Goal: Task Accomplishment & Management: Manage account settings

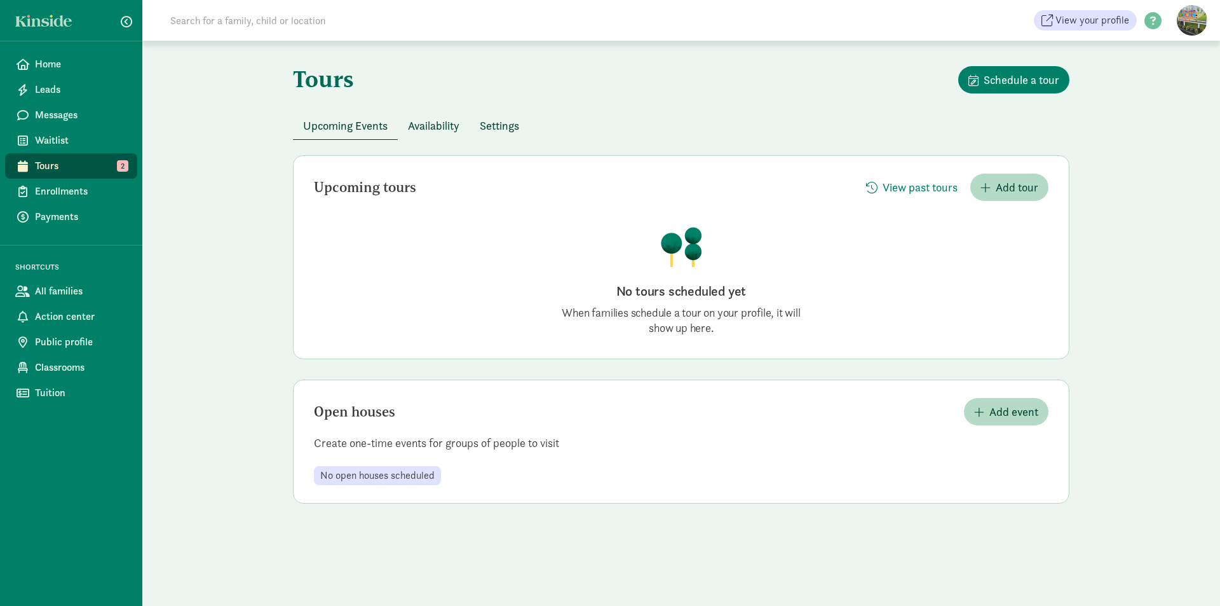
click at [364, 125] on span "Upcoming Events" at bounding box center [345, 125] width 85 height 17
click at [92, 169] on span "Tours" at bounding box center [81, 165] width 92 height 15
click at [899, 188] on span "View past tours" at bounding box center [920, 187] width 75 height 17
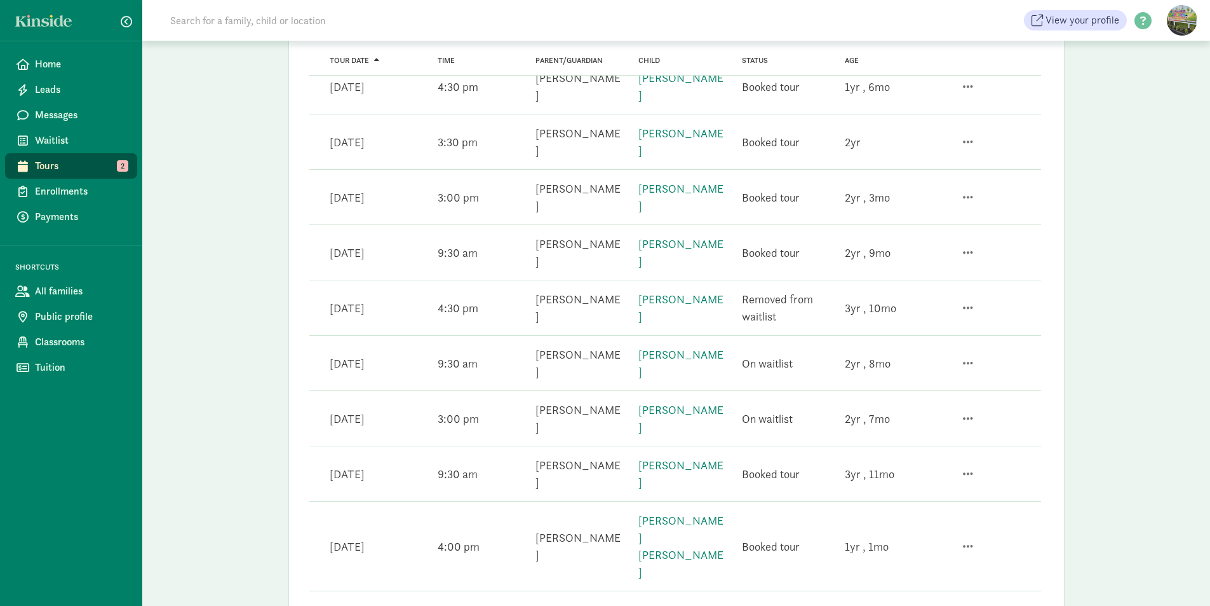
scroll to position [508, 0]
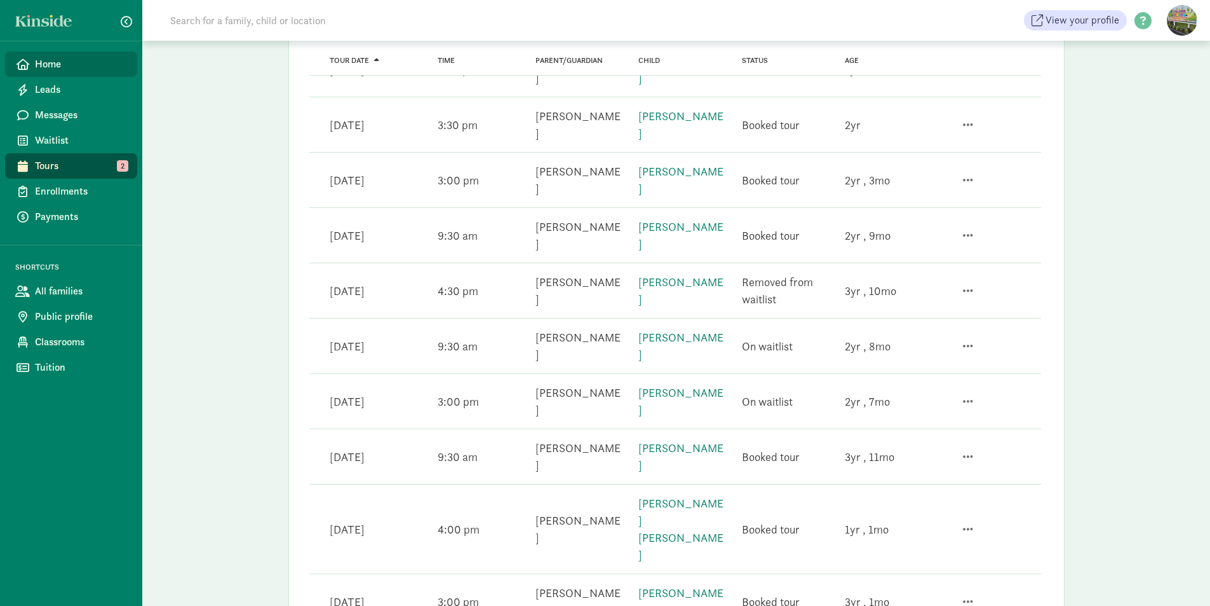
click at [51, 60] on span "Home" at bounding box center [81, 64] width 92 height 15
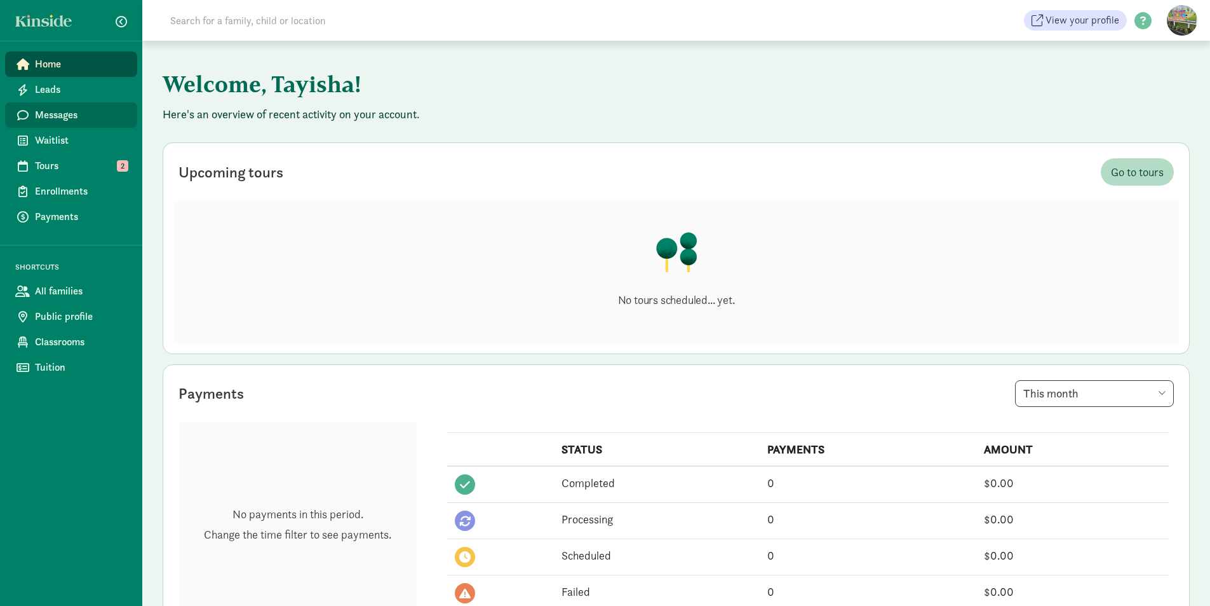
click at [78, 121] on span "Messages" at bounding box center [81, 114] width 92 height 15
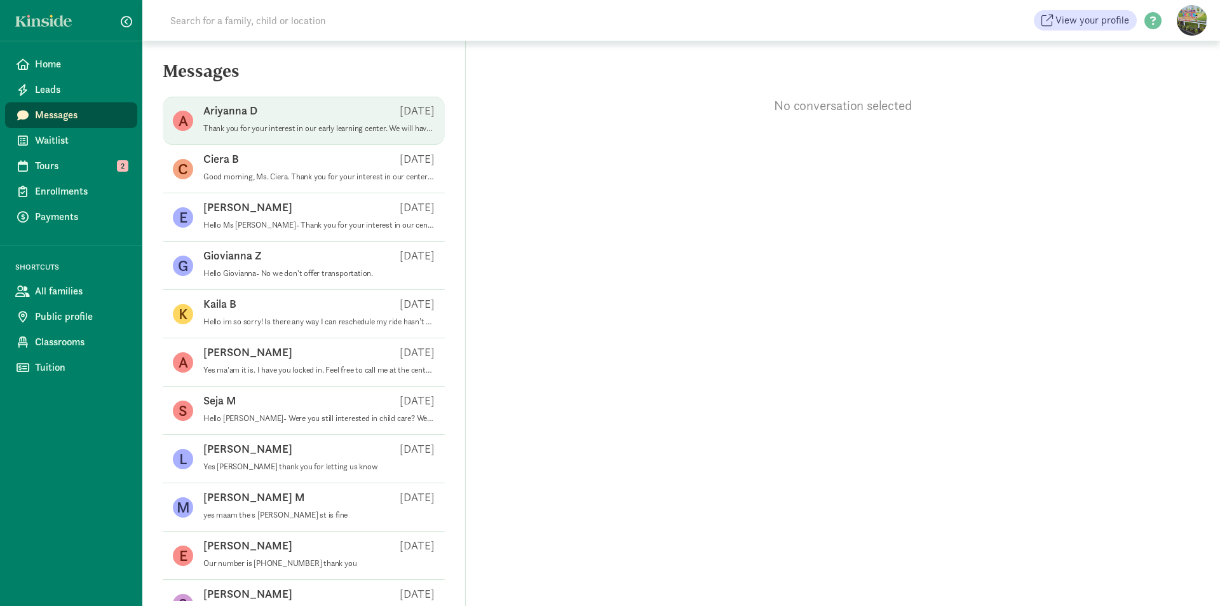
click at [238, 107] on p "Ariyanna D" at bounding box center [230, 110] width 54 height 15
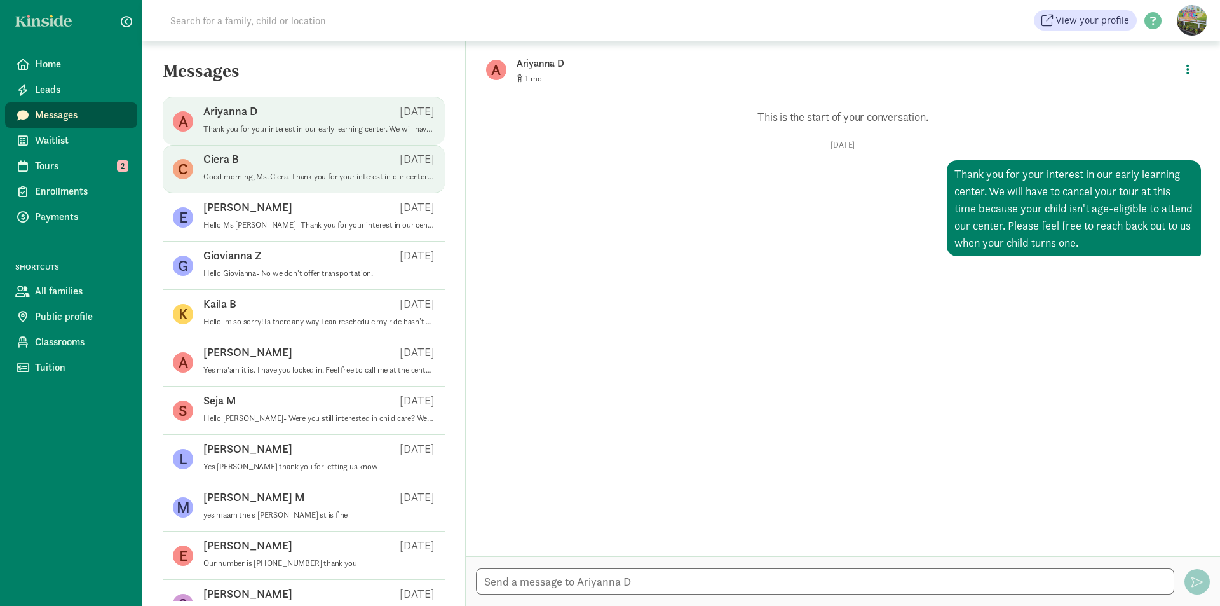
click at [337, 173] on p "Good morning, Ms. Ciera. Thank you for your interest in our center and for sign…" at bounding box center [318, 177] width 231 height 10
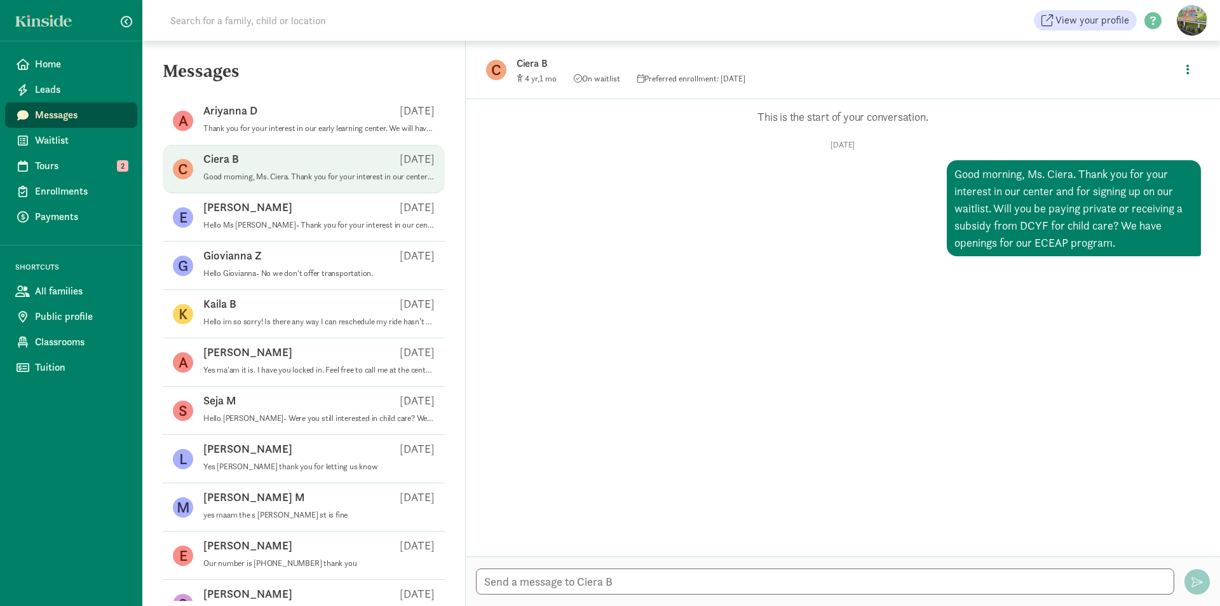
click at [499, 68] on figure "C" at bounding box center [496, 70] width 20 height 20
click at [530, 64] on p "Ciera B" at bounding box center [717, 64] width 400 height 18
click at [789, 115] on p "This is the start of your conversation." at bounding box center [843, 116] width 716 height 15
click at [1190, 71] on button "button" at bounding box center [1188, 69] width 24 height 27
click at [1149, 100] on link "View family page" at bounding box center [1161, 99] width 92 height 15
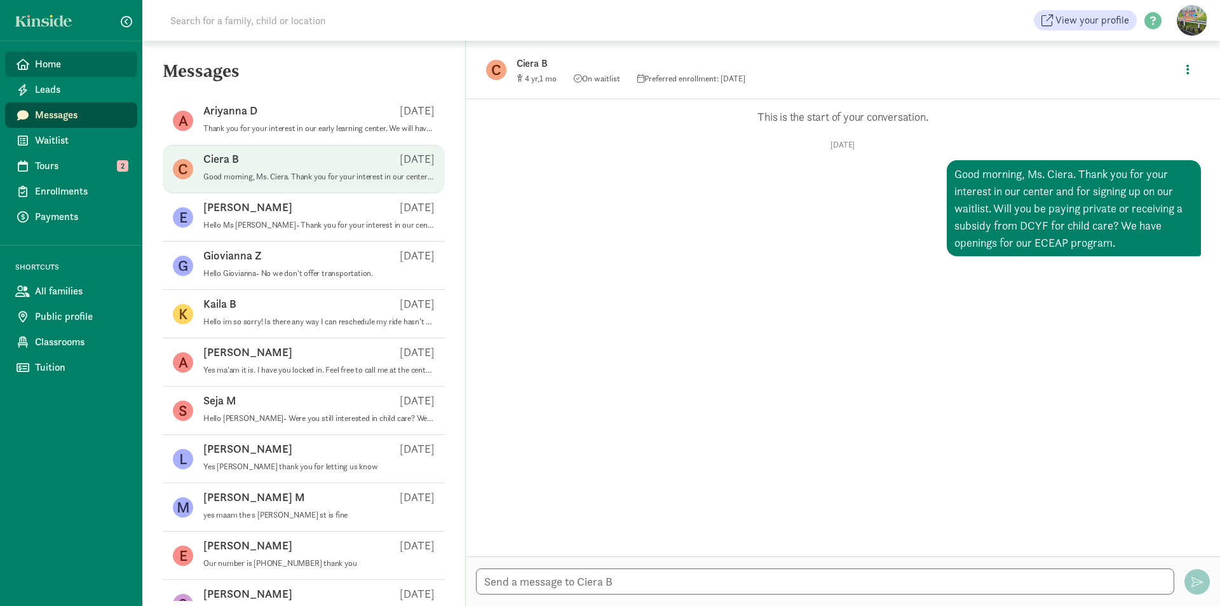
click at [59, 55] on link "Home" at bounding box center [71, 63] width 132 height 25
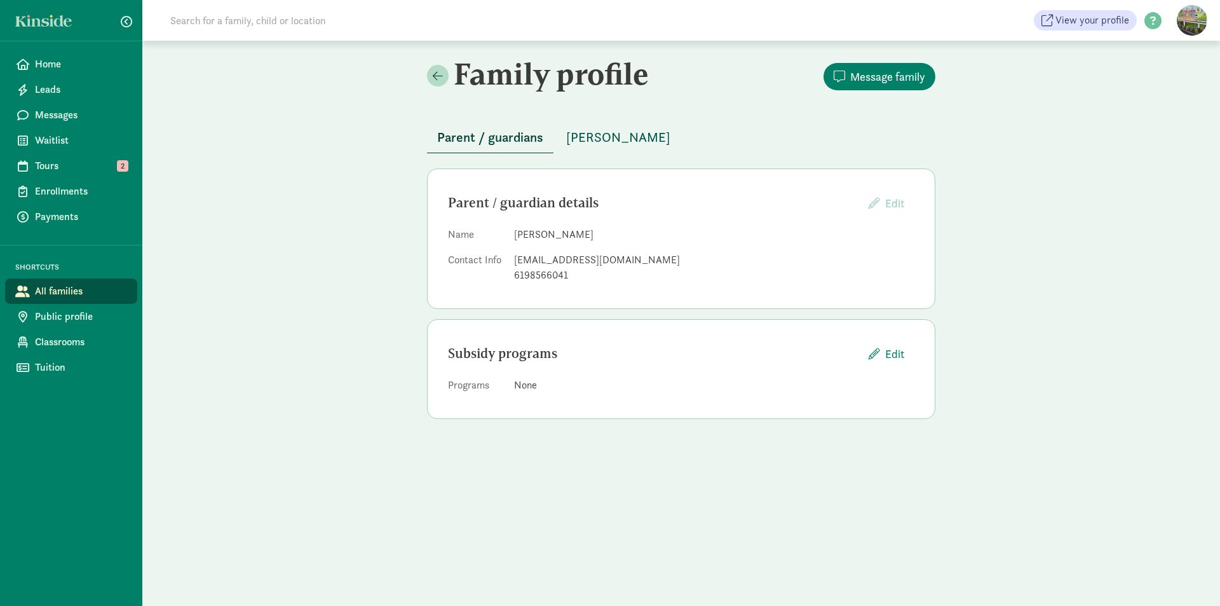
click at [589, 141] on span "[PERSON_NAME]" at bounding box center [618, 137] width 104 height 20
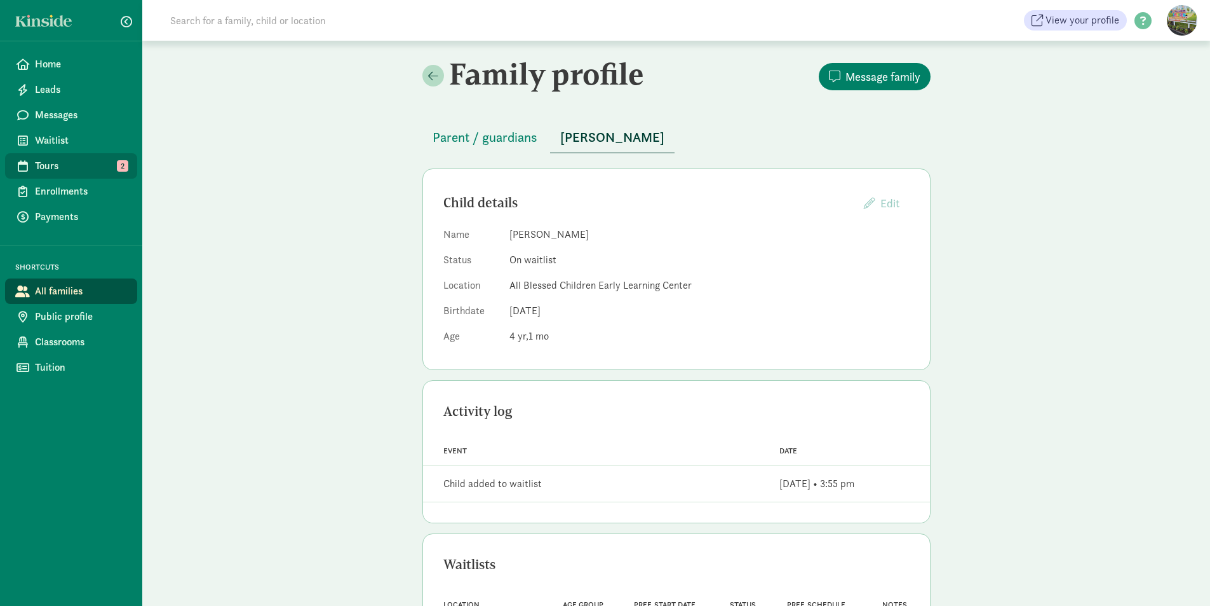
click at [24, 167] on icon at bounding box center [23, 165] width 10 height 11
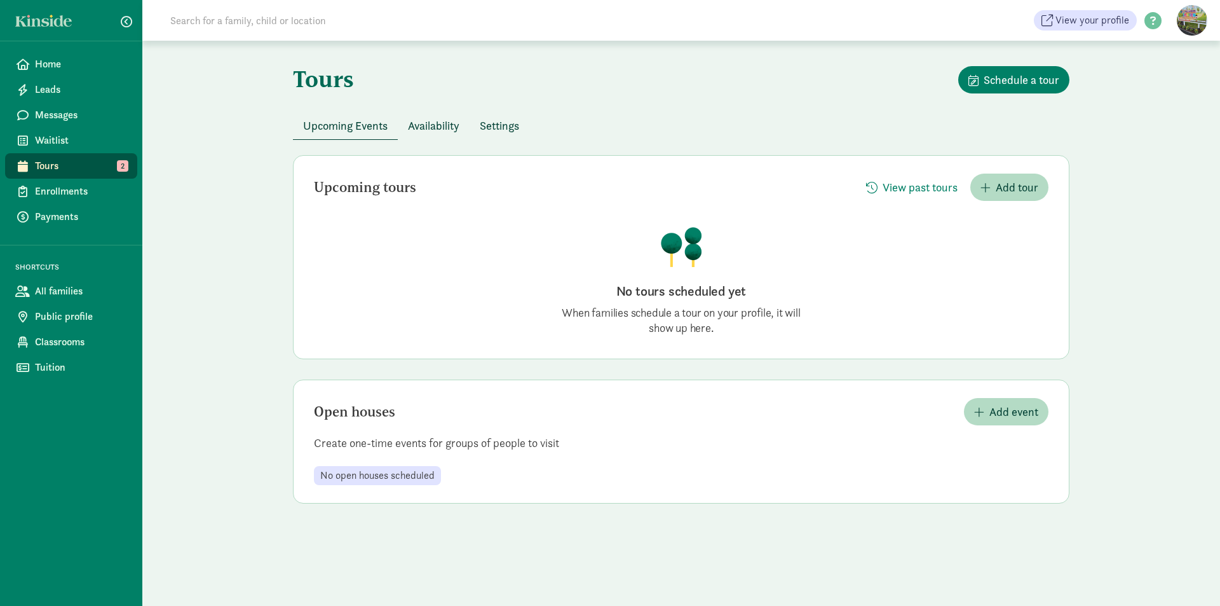
click at [440, 123] on span "Availability" at bounding box center [433, 125] width 51 height 17
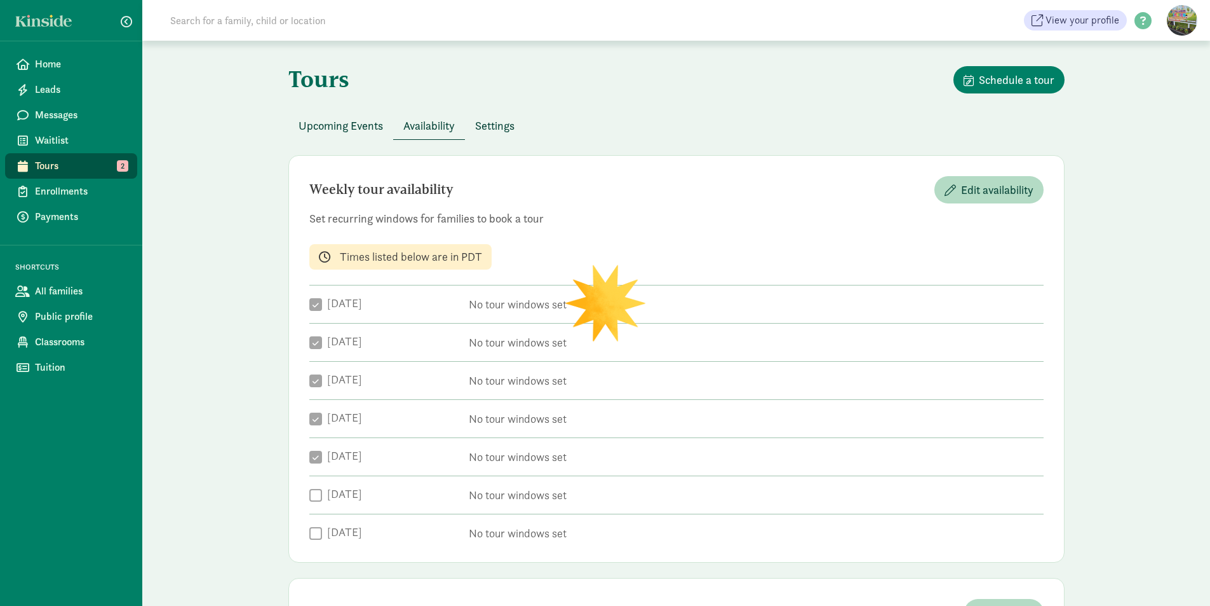
checkbox input "true"
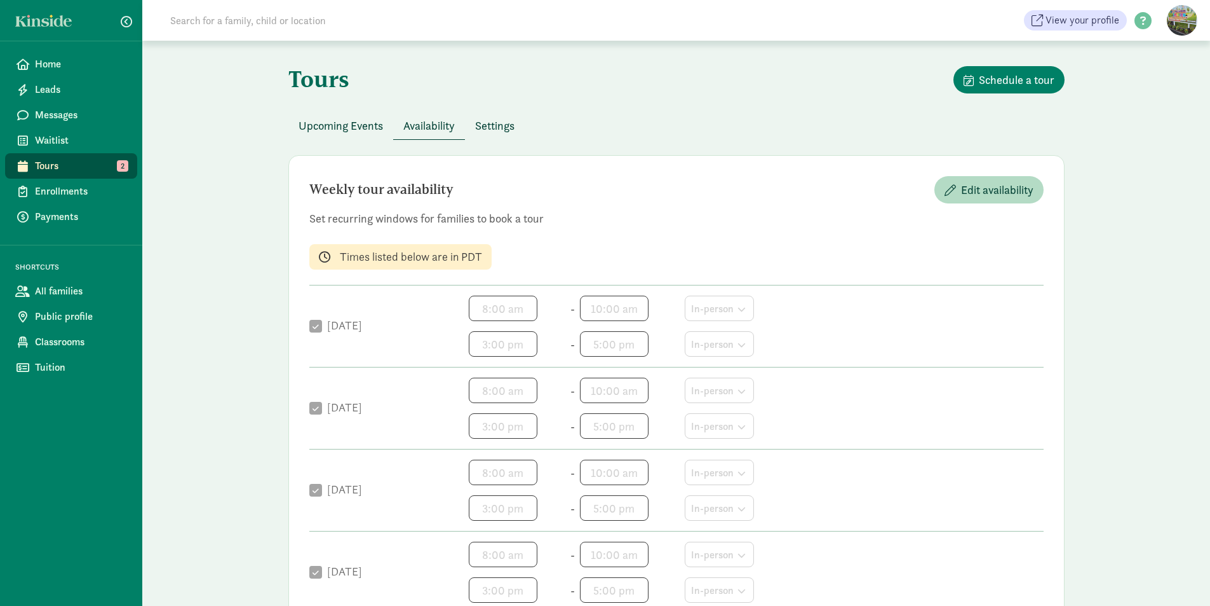
click at [346, 125] on span "Upcoming Events" at bounding box center [341, 125] width 85 height 17
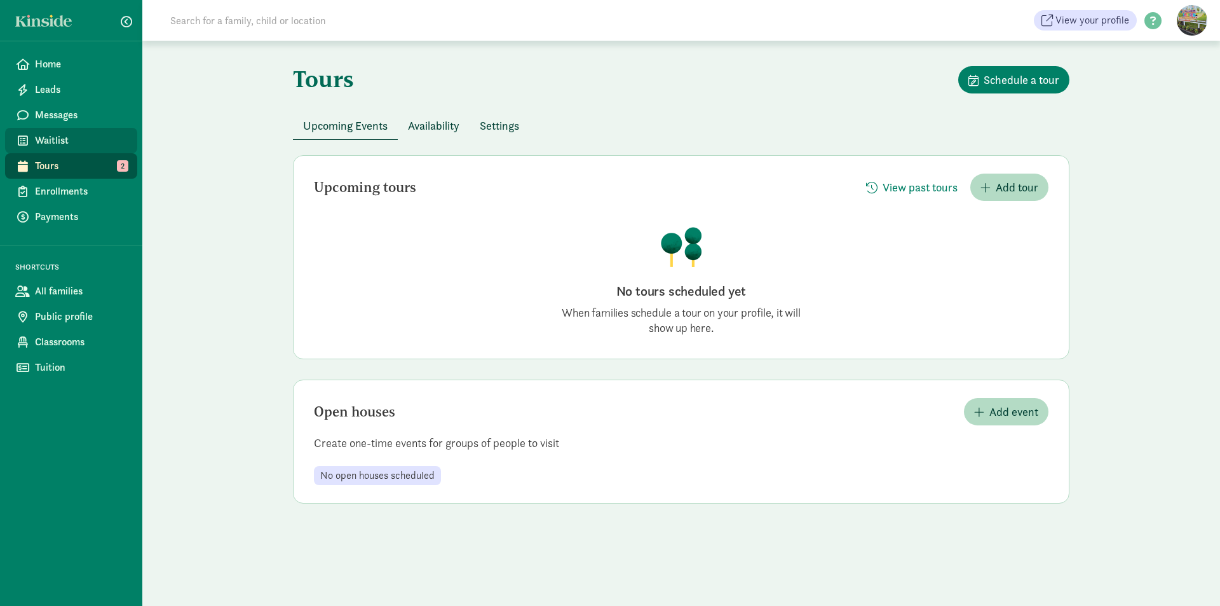
click at [89, 139] on span "Waitlist" at bounding box center [81, 140] width 92 height 15
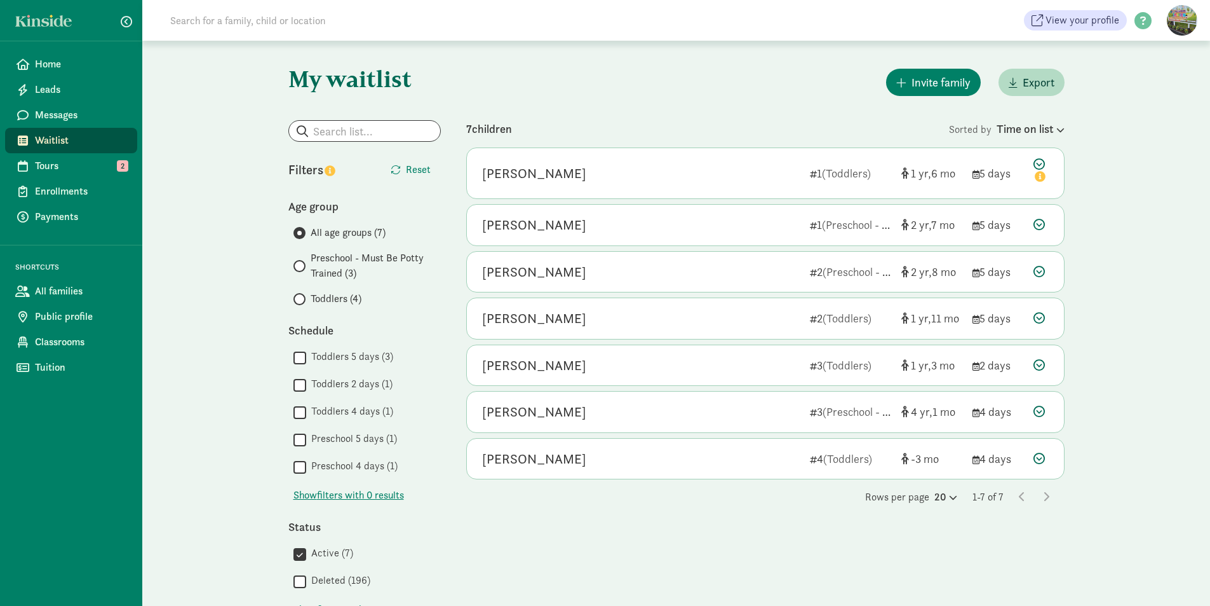
click at [302, 266] on span at bounding box center [300, 266] width 12 height 12
click at [302, 266] on input "Preschool - Must Be Potty Trained (3)" at bounding box center [298, 266] width 8 height 8
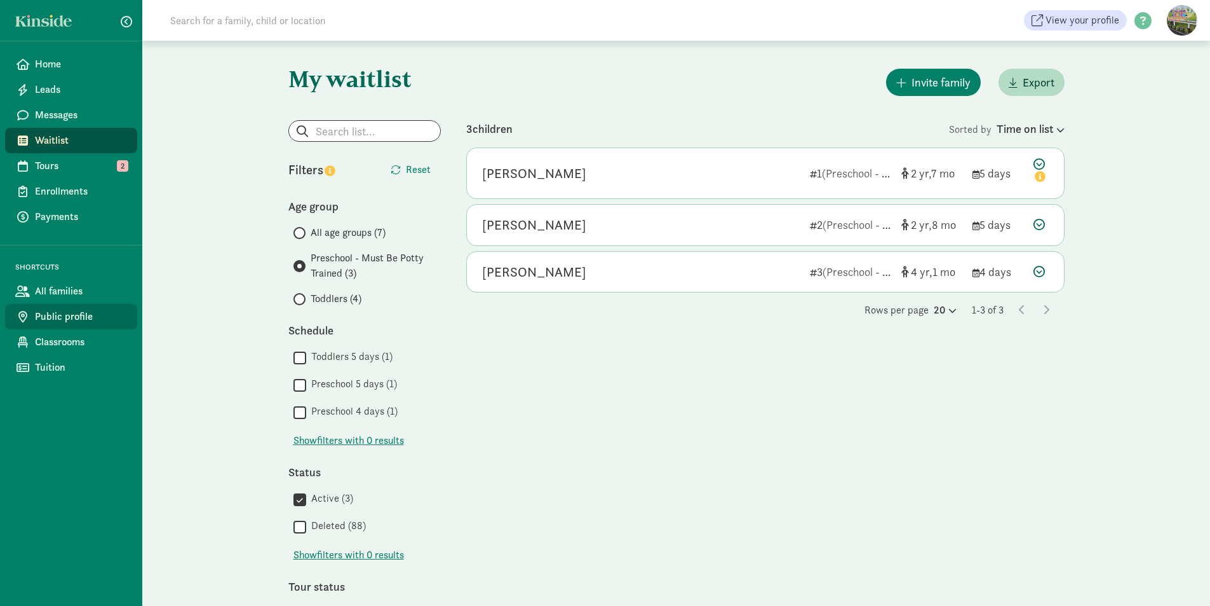
click at [85, 320] on span "Public profile" at bounding box center [81, 316] width 92 height 15
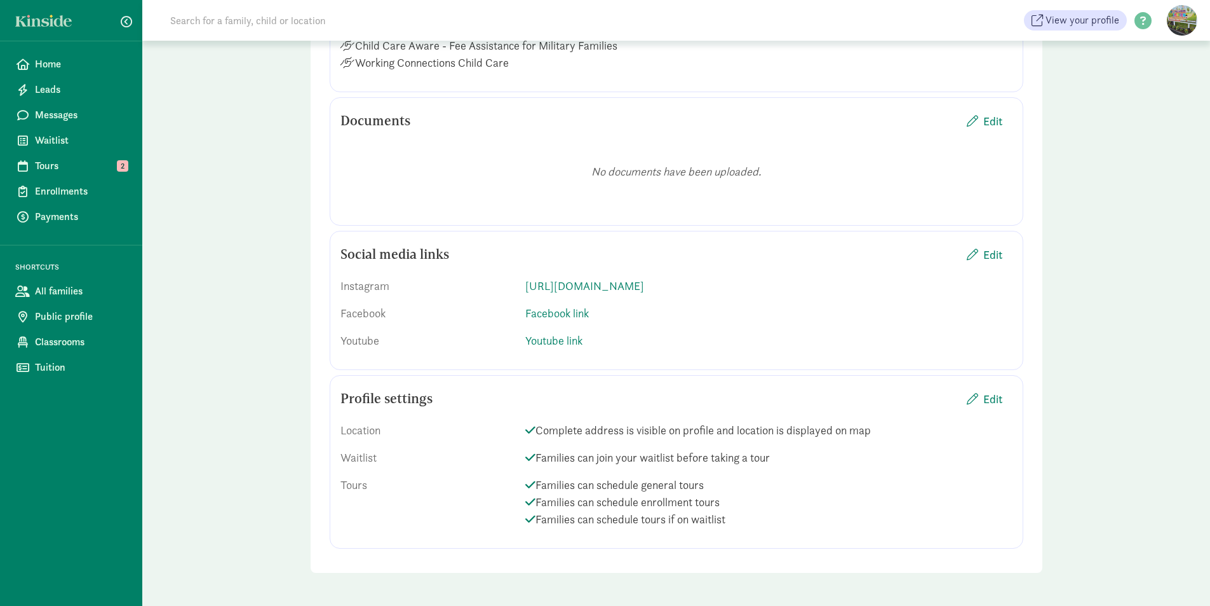
scroll to position [1663, 0]
click at [96, 350] on link "Classrooms" at bounding box center [71, 341] width 132 height 25
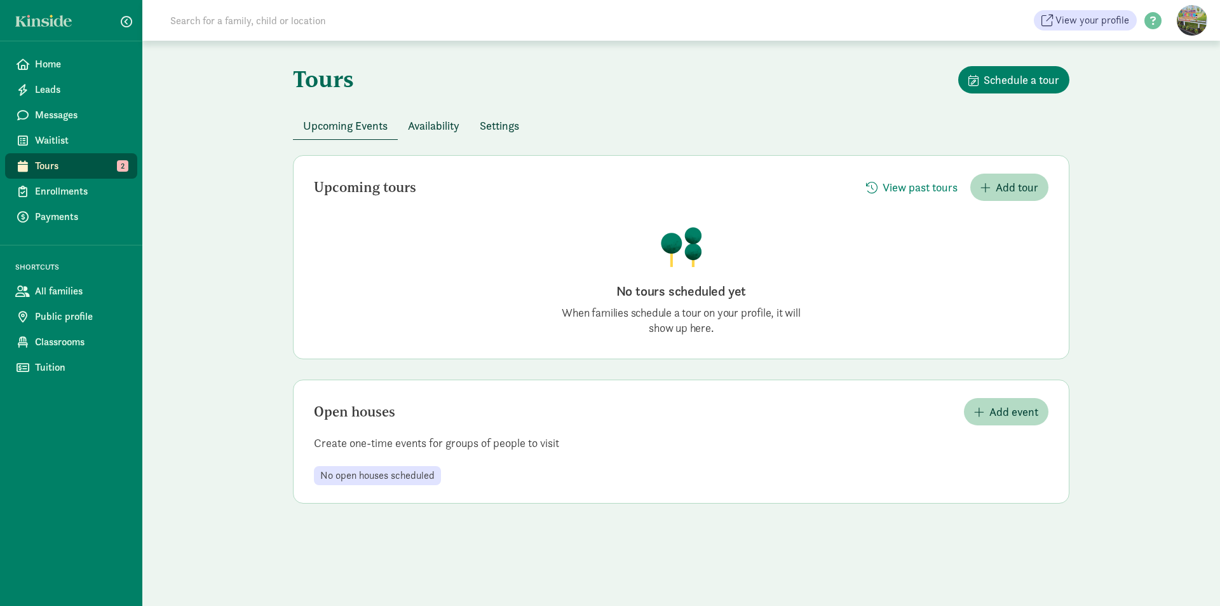
click at [351, 128] on span "Upcoming Events" at bounding box center [345, 125] width 85 height 17
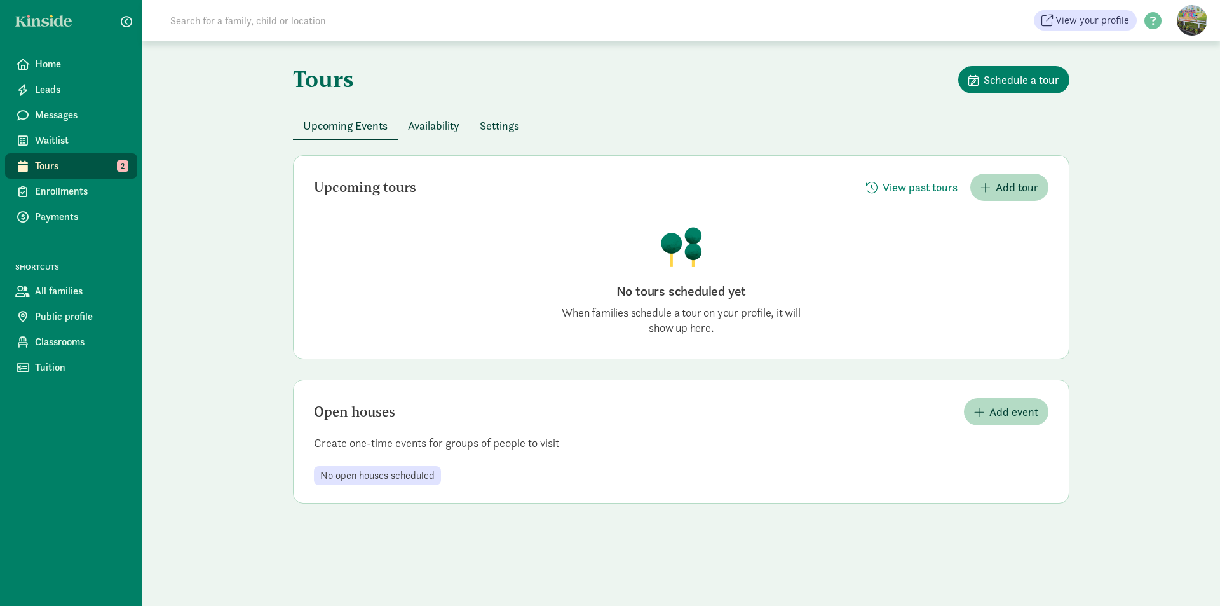
click at [628, 281] on div "No tours scheduled yet When families schedule a tour on your profile, it will s…" at bounding box center [681, 273] width 254 height 125
click at [904, 189] on span "View past tours" at bounding box center [920, 187] width 75 height 17
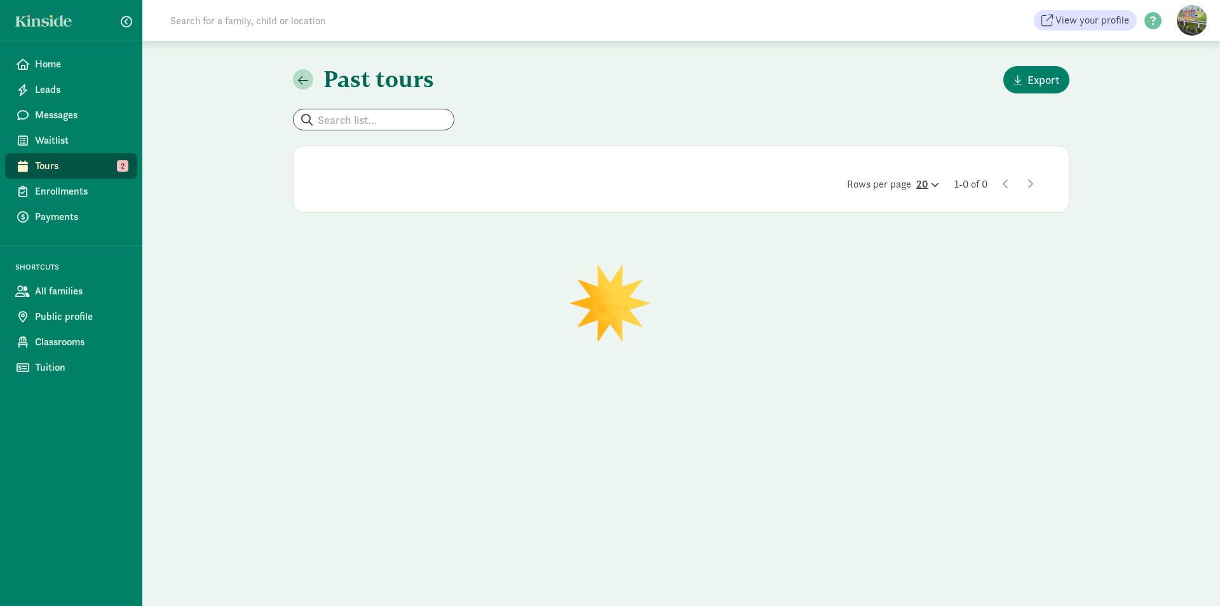
click at [919, 179] on div "20" at bounding box center [927, 184] width 23 height 15
click at [919, 179] on div "100" at bounding box center [897, 173] width 60 height 15
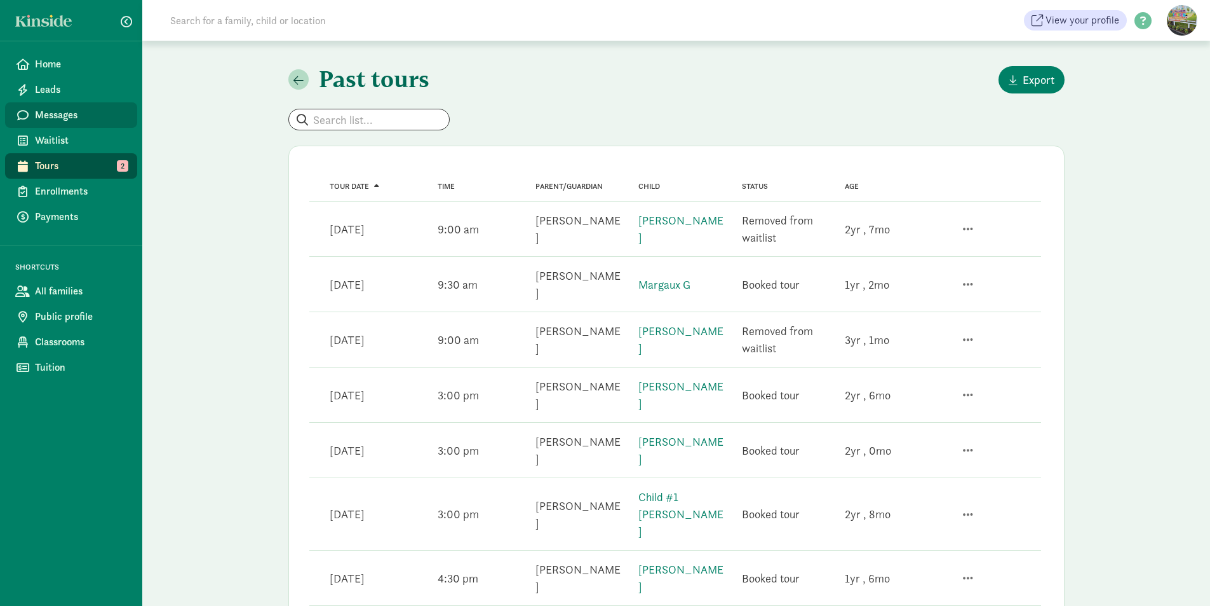
click at [109, 121] on span "Messages" at bounding box center [81, 114] width 92 height 15
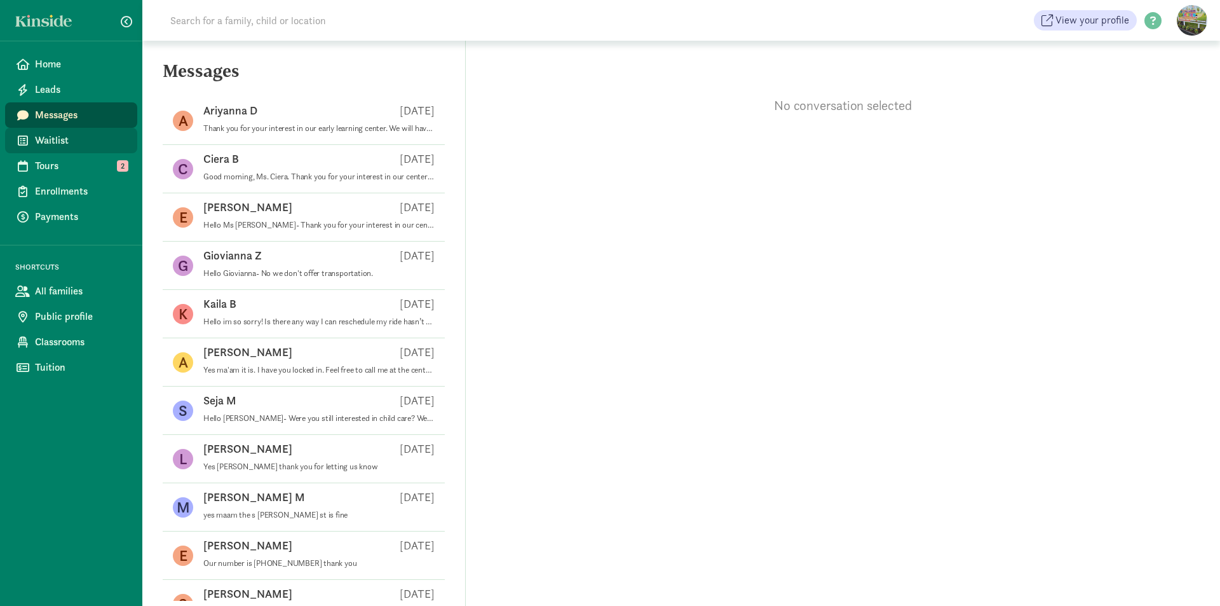
click at [101, 138] on span "Waitlist" at bounding box center [81, 140] width 92 height 15
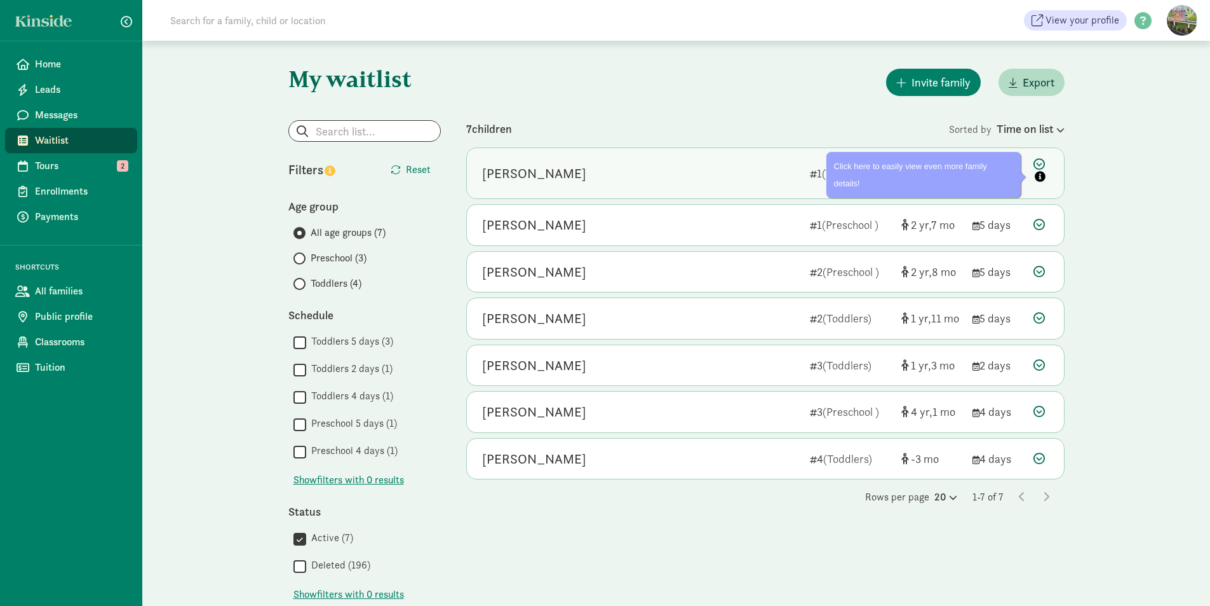
click at [1043, 175] on icon "info" at bounding box center [1040, 176] width 11 height 11
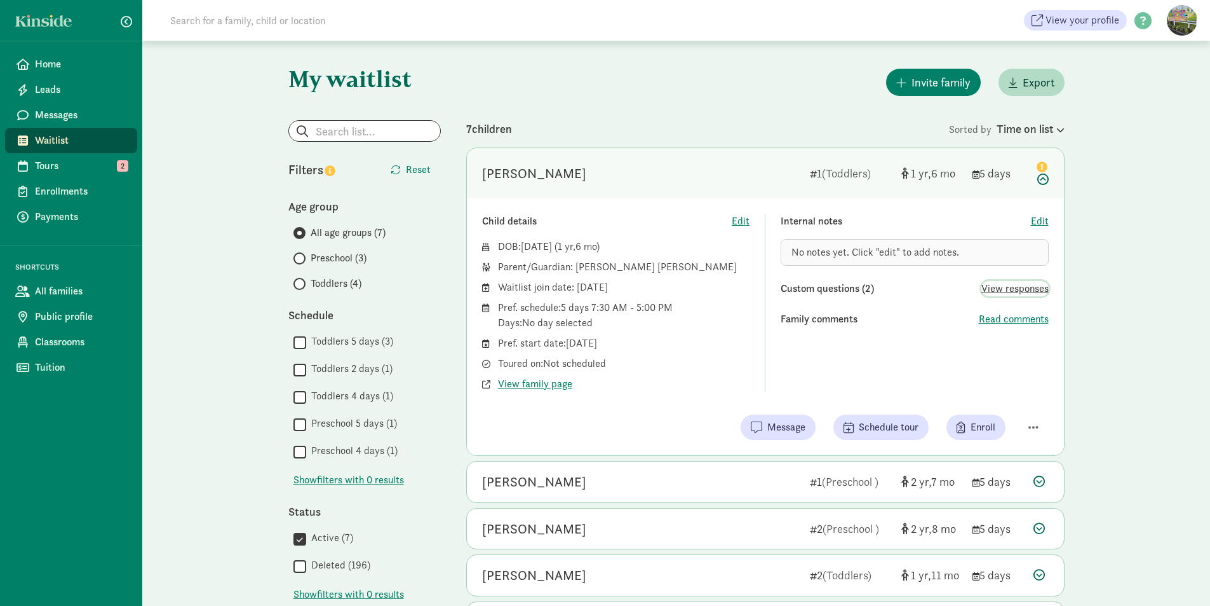
click at [1026, 286] on span "View responses" at bounding box center [1015, 288] width 67 height 15
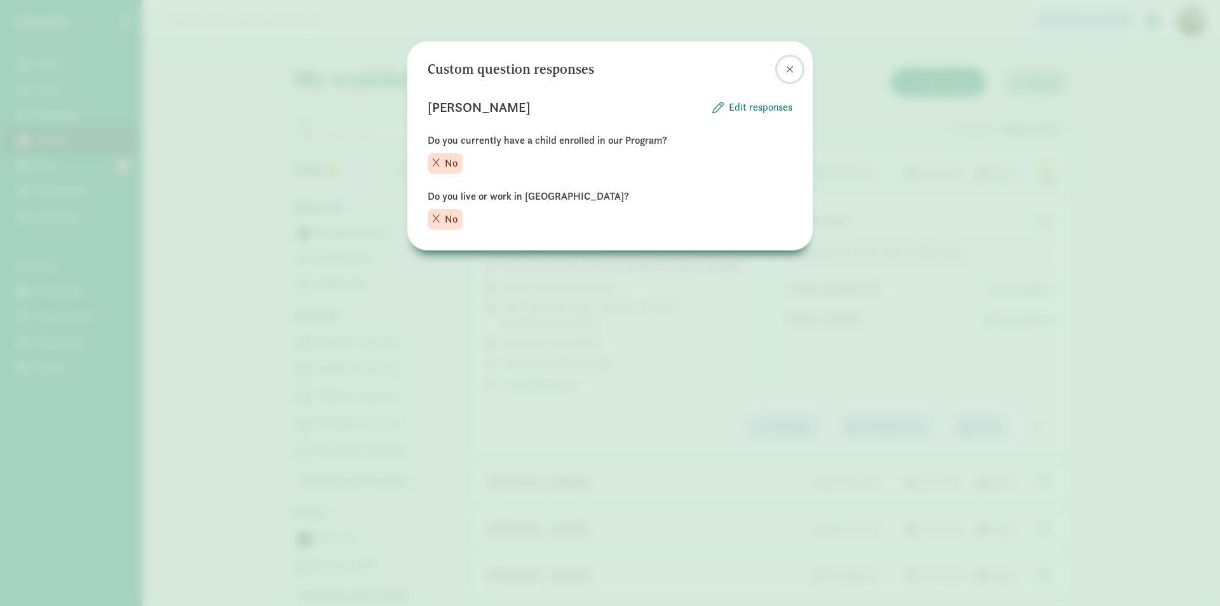
click at [790, 69] on span at bounding box center [790, 69] width 8 height 10
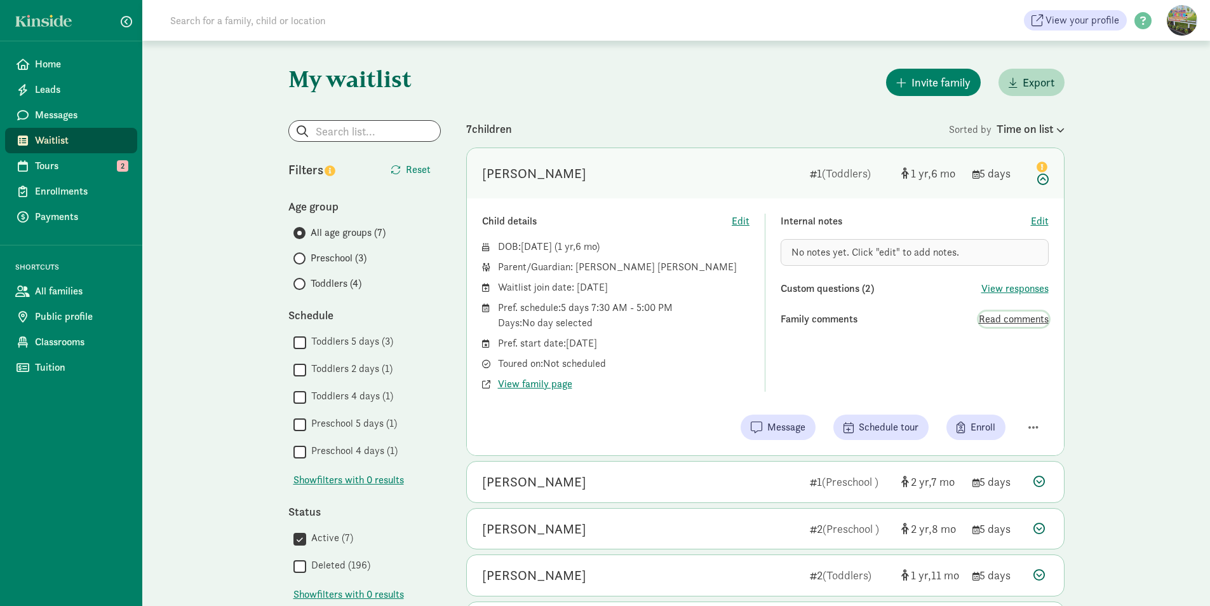
click at [1044, 315] on span "Read comments" at bounding box center [1014, 318] width 70 height 15
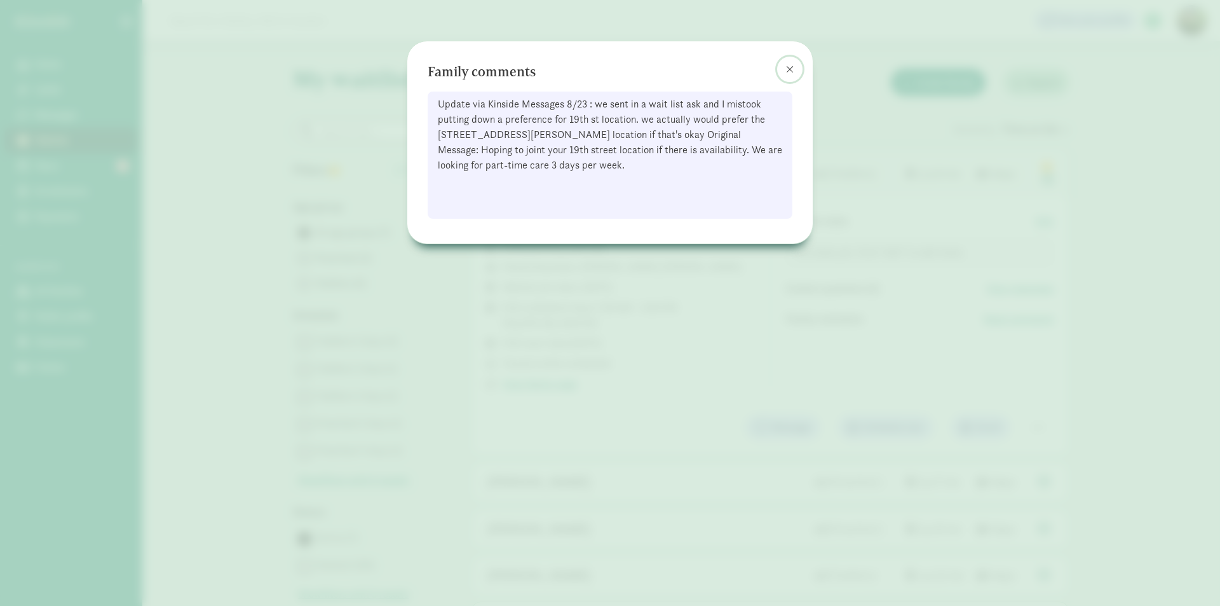
click at [790, 69] on span at bounding box center [790, 69] width 8 height 10
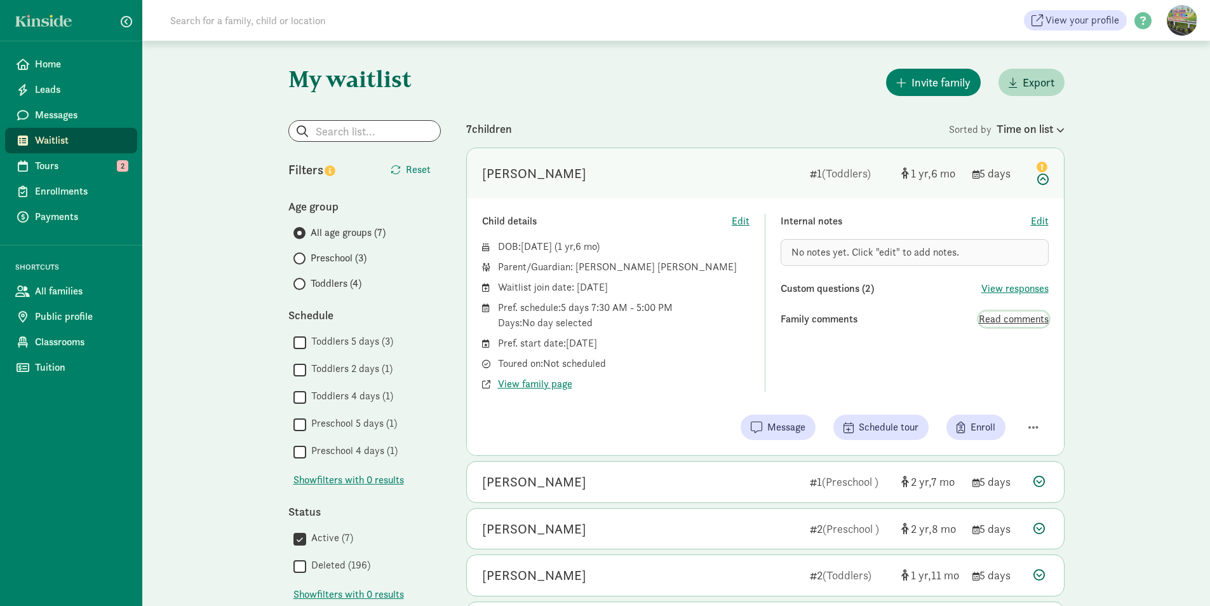
click at [1034, 315] on span "Read comments" at bounding box center [1014, 318] width 70 height 15
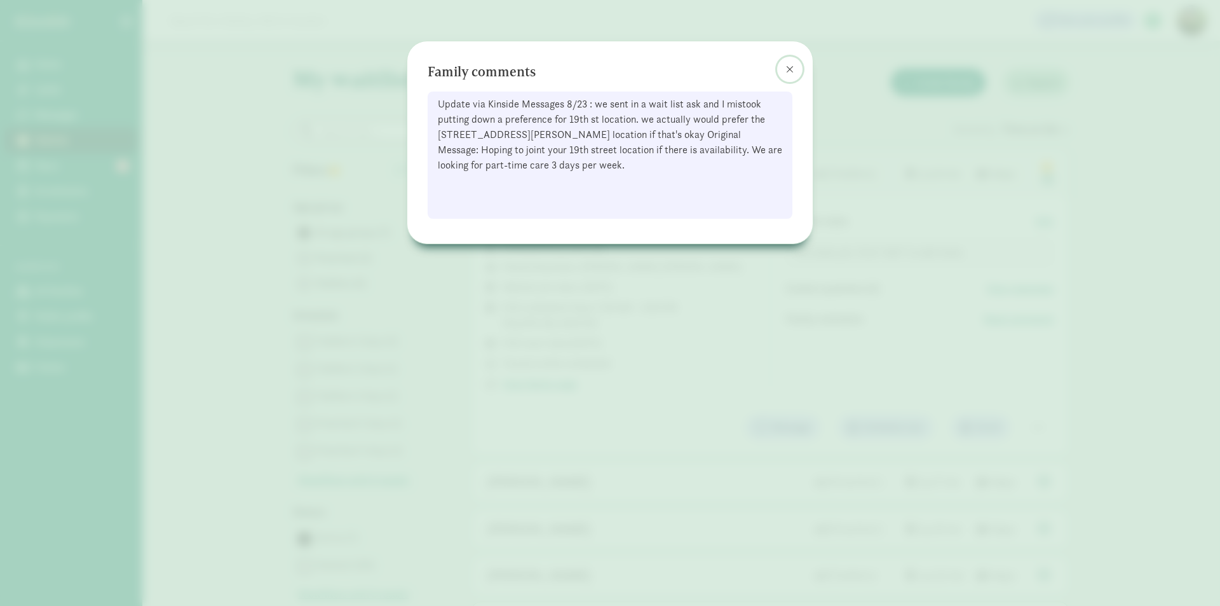
click at [793, 71] on span at bounding box center [790, 69] width 8 height 10
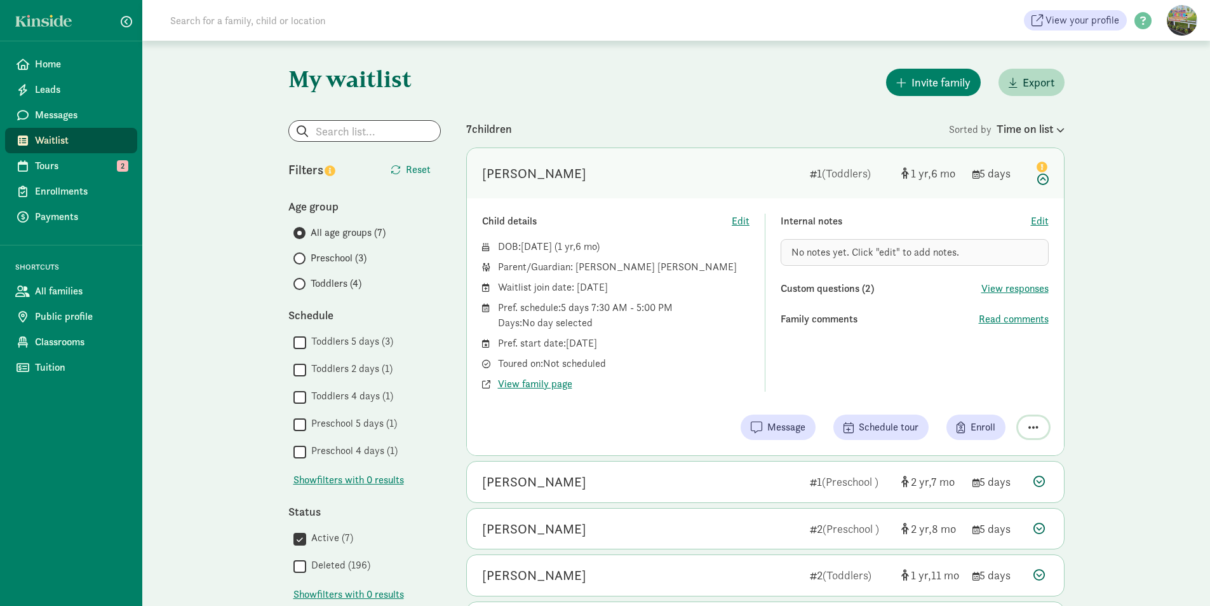
click at [1033, 423] on span "button" at bounding box center [1034, 426] width 10 height 11
click at [1101, 405] on div "My waitlist Invite family Export Show filters Filters Reset Age group All age g…" at bounding box center [676, 514] width 1068 height 947
click at [1045, 180] on icon at bounding box center [1041, 171] width 15 height 27
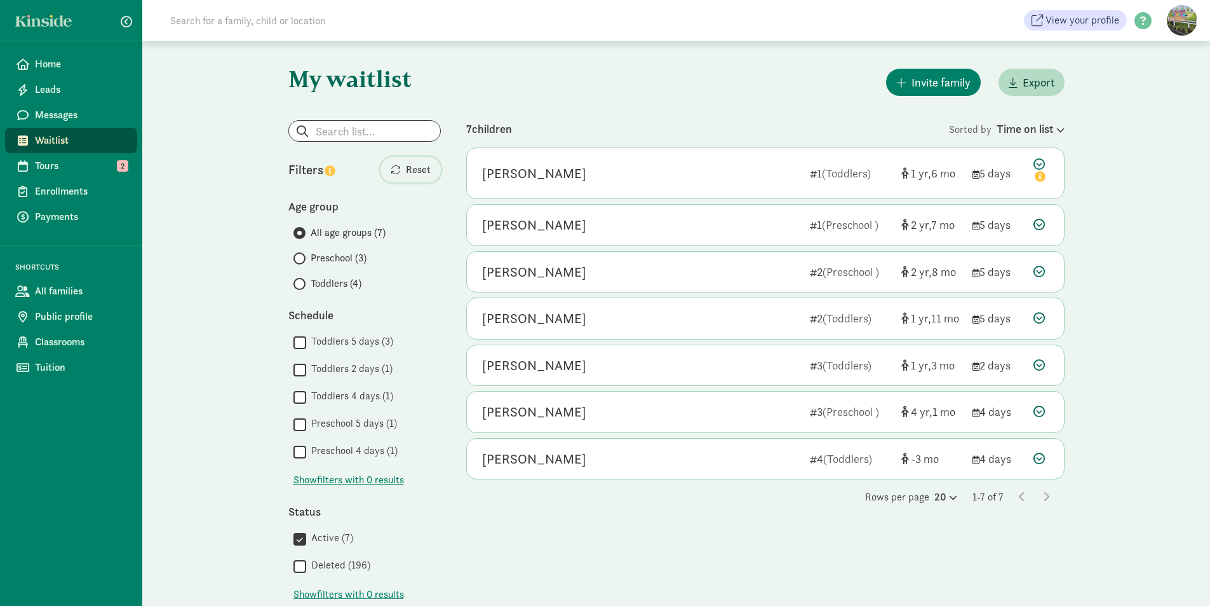
click at [398, 172] on span "button" at bounding box center [396, 170] width 10 height 10
click at [398, 171] on span "button" at bounding box center [396, 170] width 10 height 10
click at [130, 166] on link "Tours 2" at bounding box center [71, 165] width 132 height 25
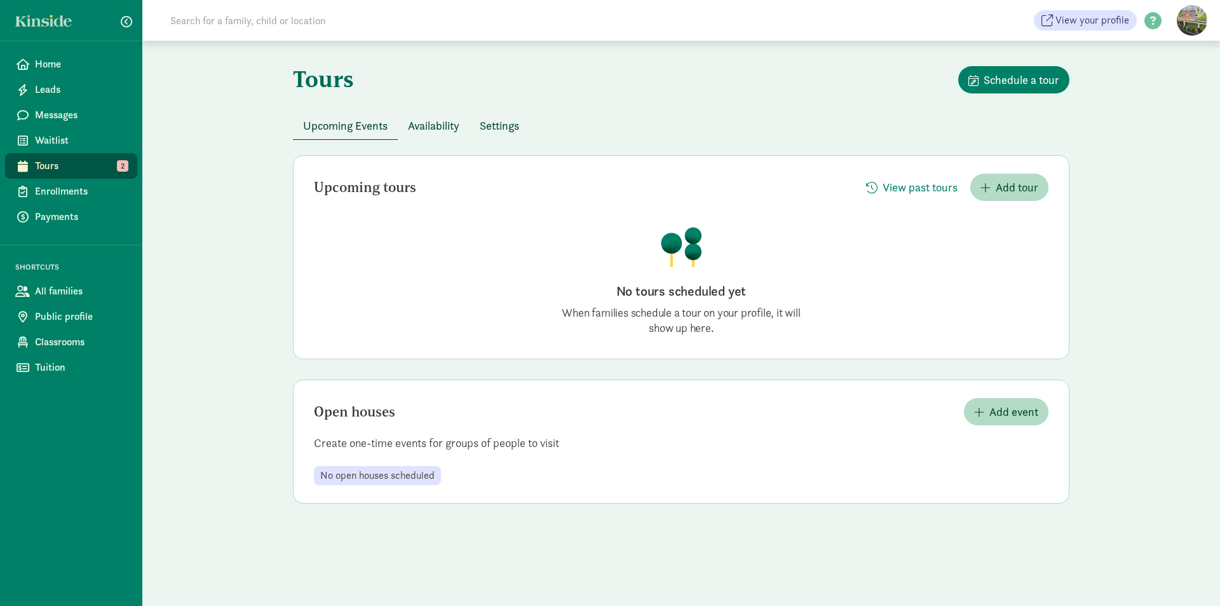
click at [513, 129] on span "Settings" at bounding box center [499, 125] width 39 height 17
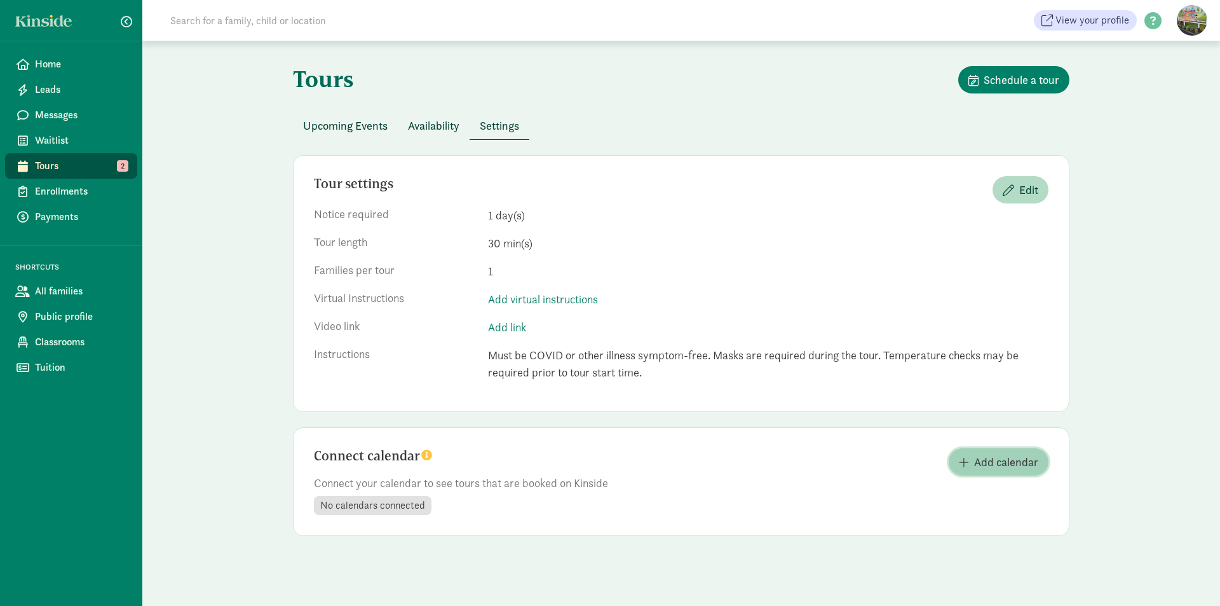
click at [992, 464] on span "Add calendar" at bounding box center [1006, 461] width 64 height 17
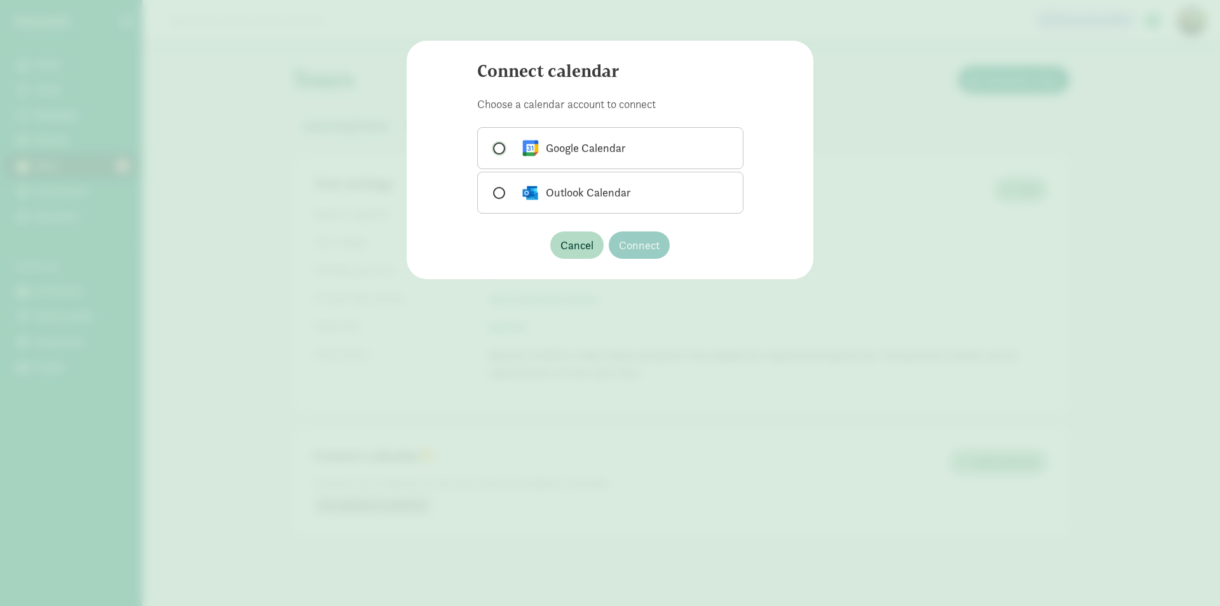
click at [493, 149] on input "Google Calendar" at bounding box center [497, 148] width 8 height 8
radio input "true"
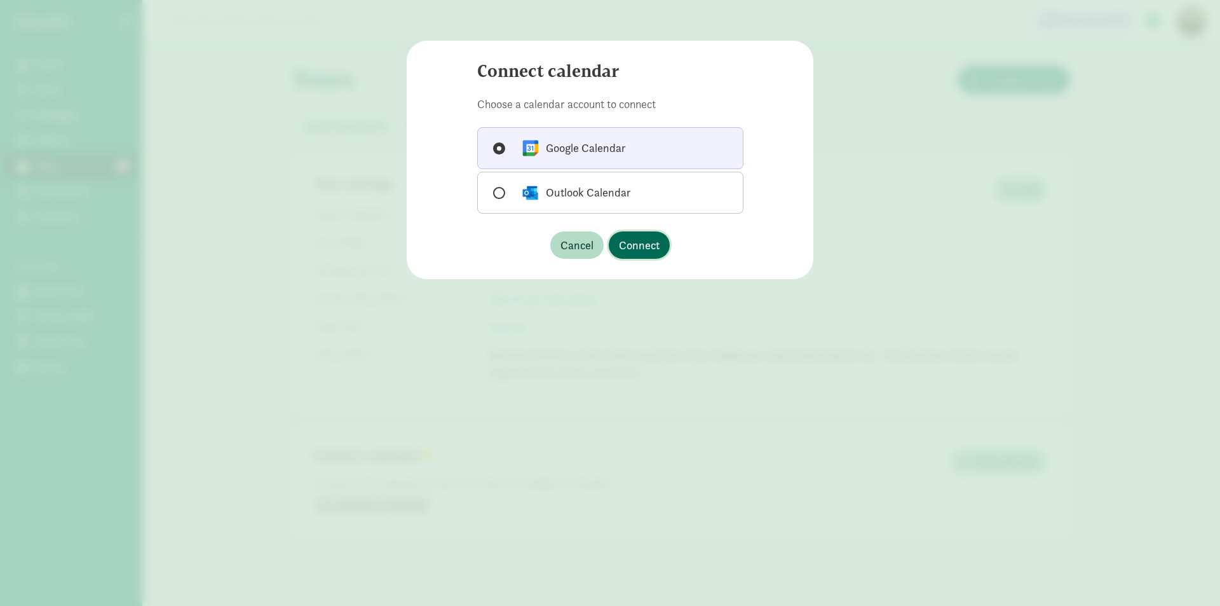
click at [658, 243] on span "Connect" at bounding box center [639, 244] width 41 height 17
